Goal: Task Accomplishment & Management: Use online tool/utility

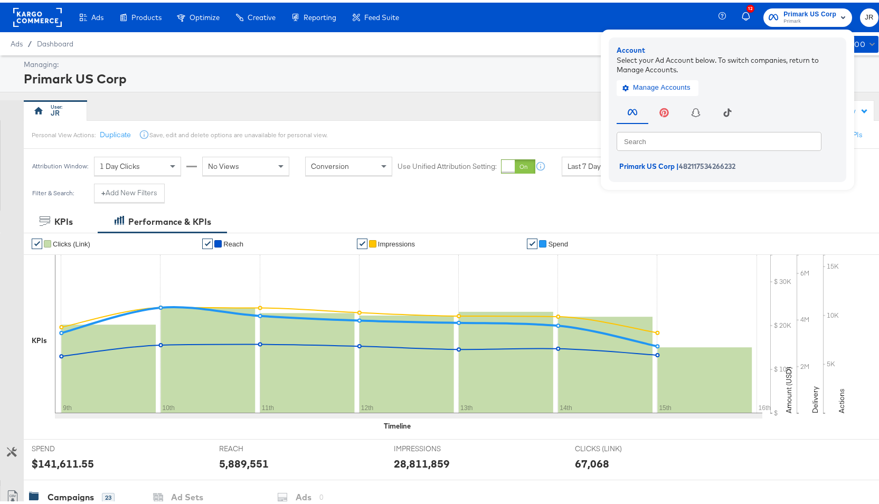
click at [358, 69] on div "Primark US Corp" at bounding box center [450, 76] width 852 height 18
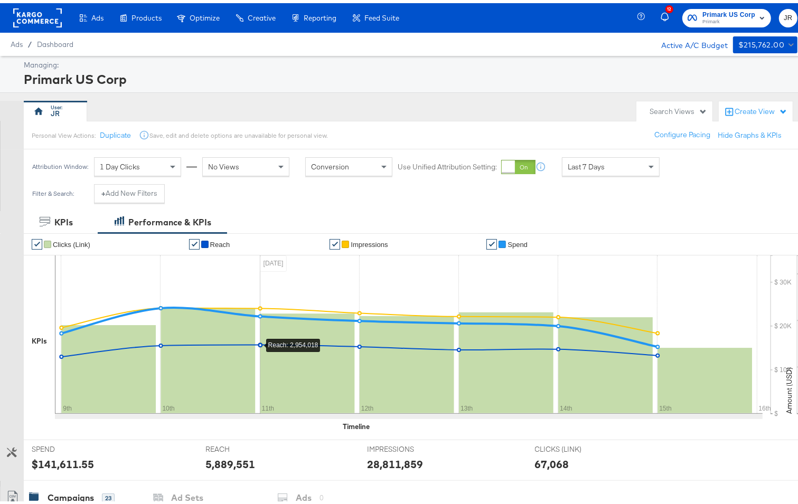
click at [416, 53] on div "Managing: Primark US Corp" at bounding box center [404, 71] width 808 height 37
click at [40, 14] on rect at bounding box center [37, 14] width 49 height 19
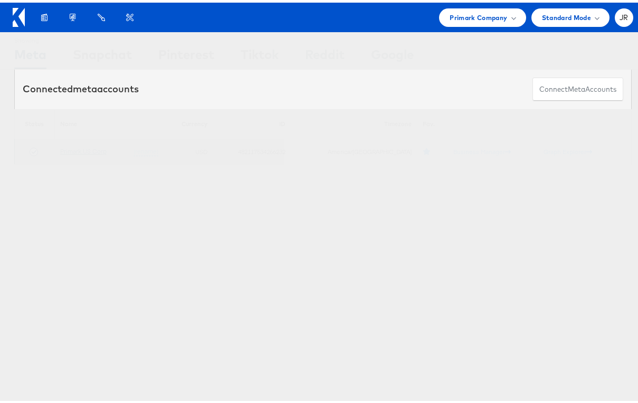
click at [93, 145] on link "Primark US Corp" at bounding box center [83, 149] width 46 height 8
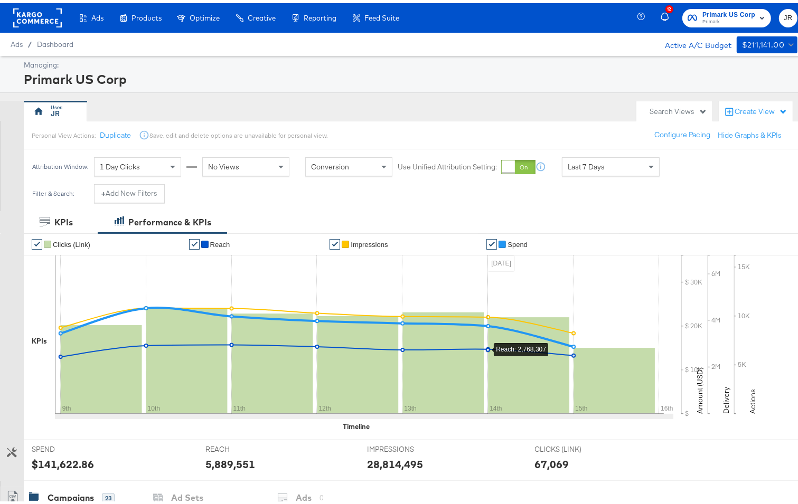
click at [771, 109] on div "Create View" at bounding box center [760, 108] width 53 height 11
click at [683, 107] on div "Search Views" at bounding box center [678, 108] width 58 height 10
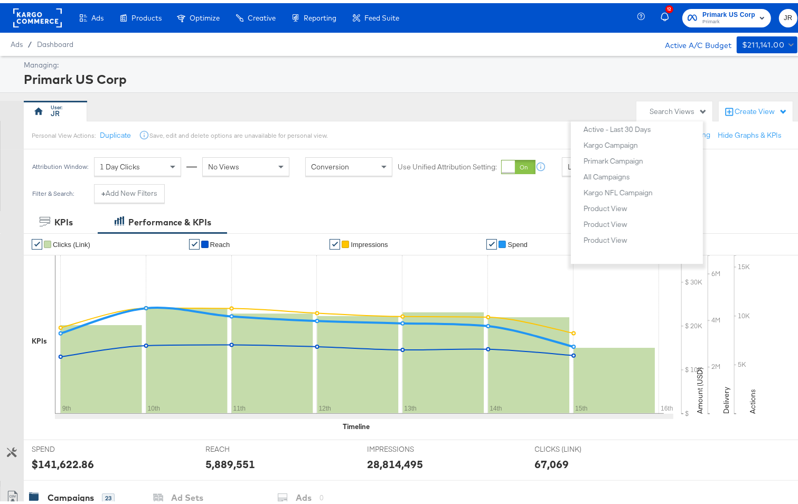
click at [754, 108] on div "Create View" at bounding box center [760, 108] width 53 height 11
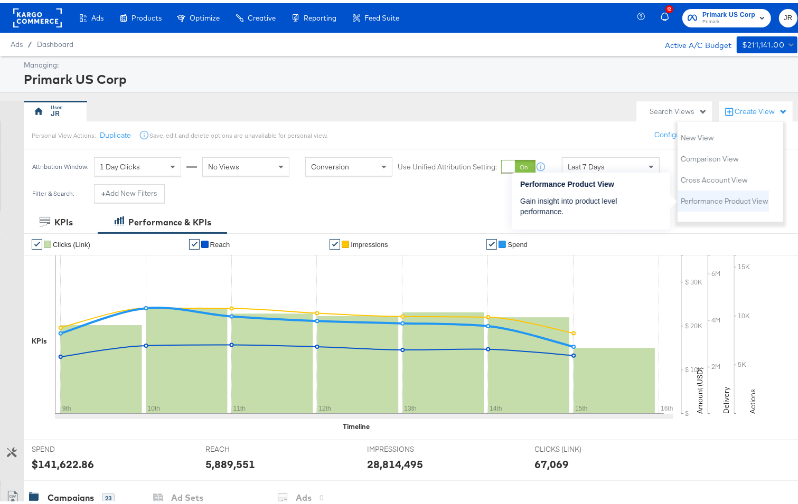
click at [745, 205] on li "Performance Product View" at bounding box center [722, 197] width 91 height 21
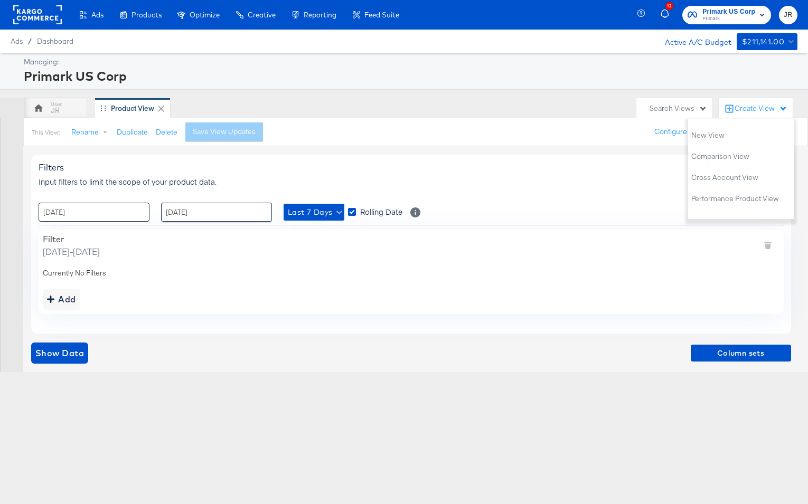
click at [59, 214] on input "09 / September / 2025" at bounding box center [94, 212] width 111 height 19
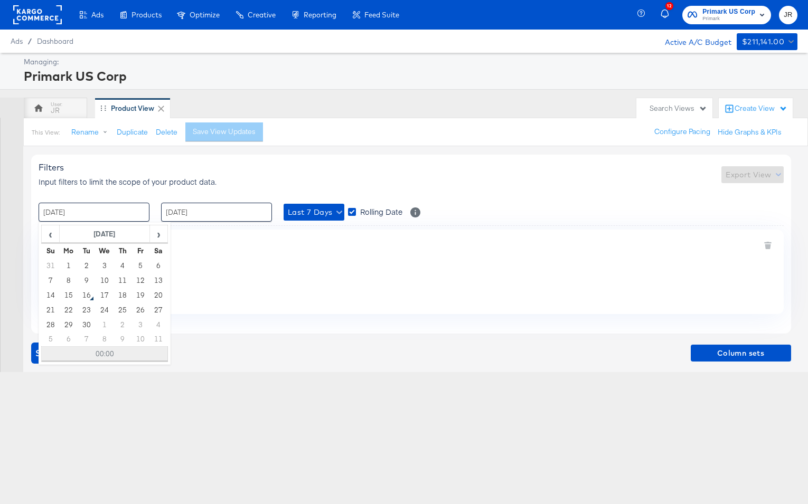
click at [101, 355] on td "00:00" at bounding box center [105, 354] width 126 height 15
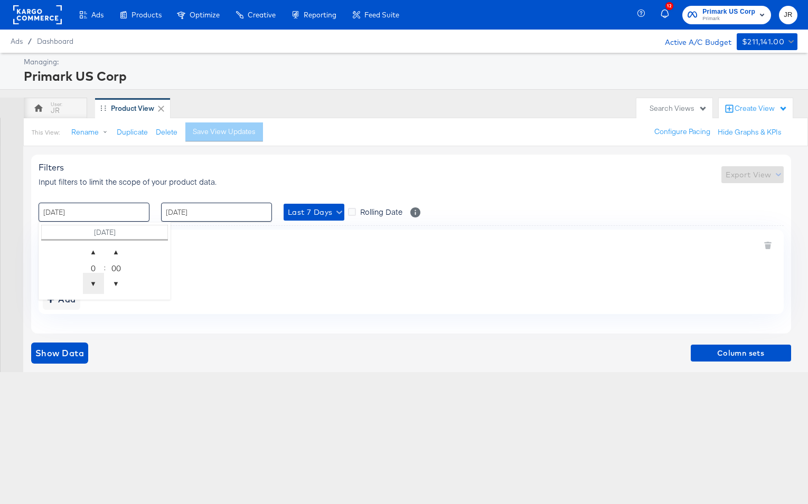
click at [97, 284] on span "▼" at bounding box center [93, 283] width 21 height 21
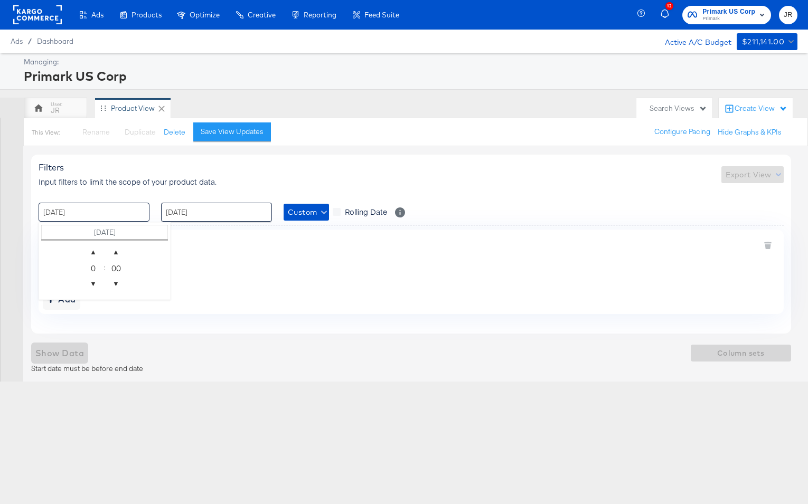
click at [105, 214] on input "09 / September / 2025" at bounding box center [94, 212] width 111 height 19
click at [219, 317] on div "Filters Input filters to limit the scope of your product data. Export View : 09…" at bounding box center [411, 244] width 760 height 178
click at [89, 213] on input "09 / September / 2025" at bounding box center [94, 212] width 111 height 19
click at [103, 227] on td "16 / September / 2025" at bounding box center [105, 232] width 126 height 15
click at [214, 289] on div "Add" at bounding box center [411, 299] width 736 height 21
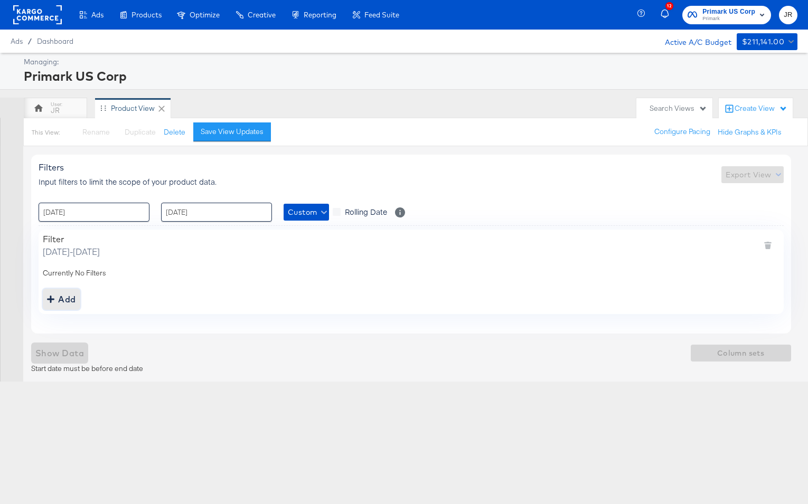
click at [66, 303] on div "Add" at bounding box center [61, 299] width 29 height 15
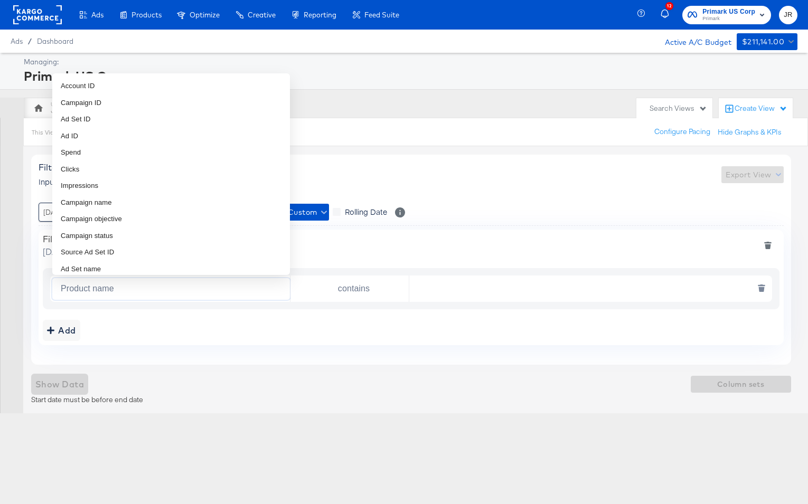
click at [132, 289] on input "Product name" at bounding box center [172, 289] width 233 height 22
click at [111, 94] on li "Campaign ID" at bounding box center [171, 102] width 238 height 17
type input "Campaign ID"
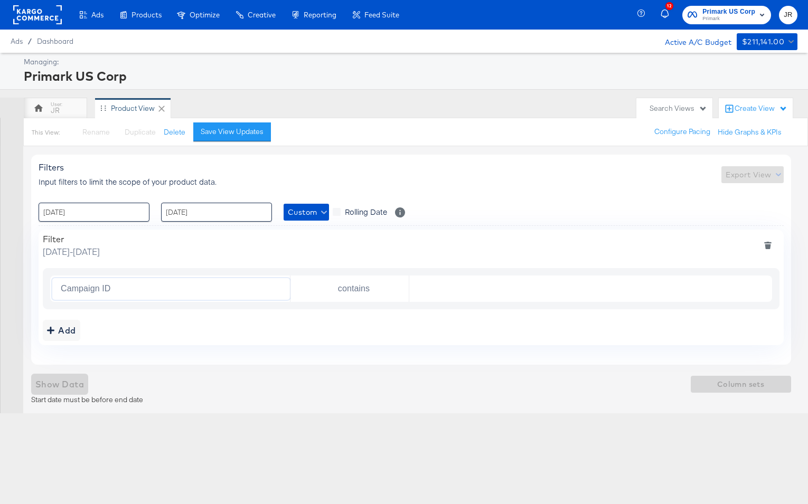
click at [442, 331] on div "Add" at bounding box center [411, 330] width 736 height 21
